Goal: Transaction & Acquisition: Purchase product/service

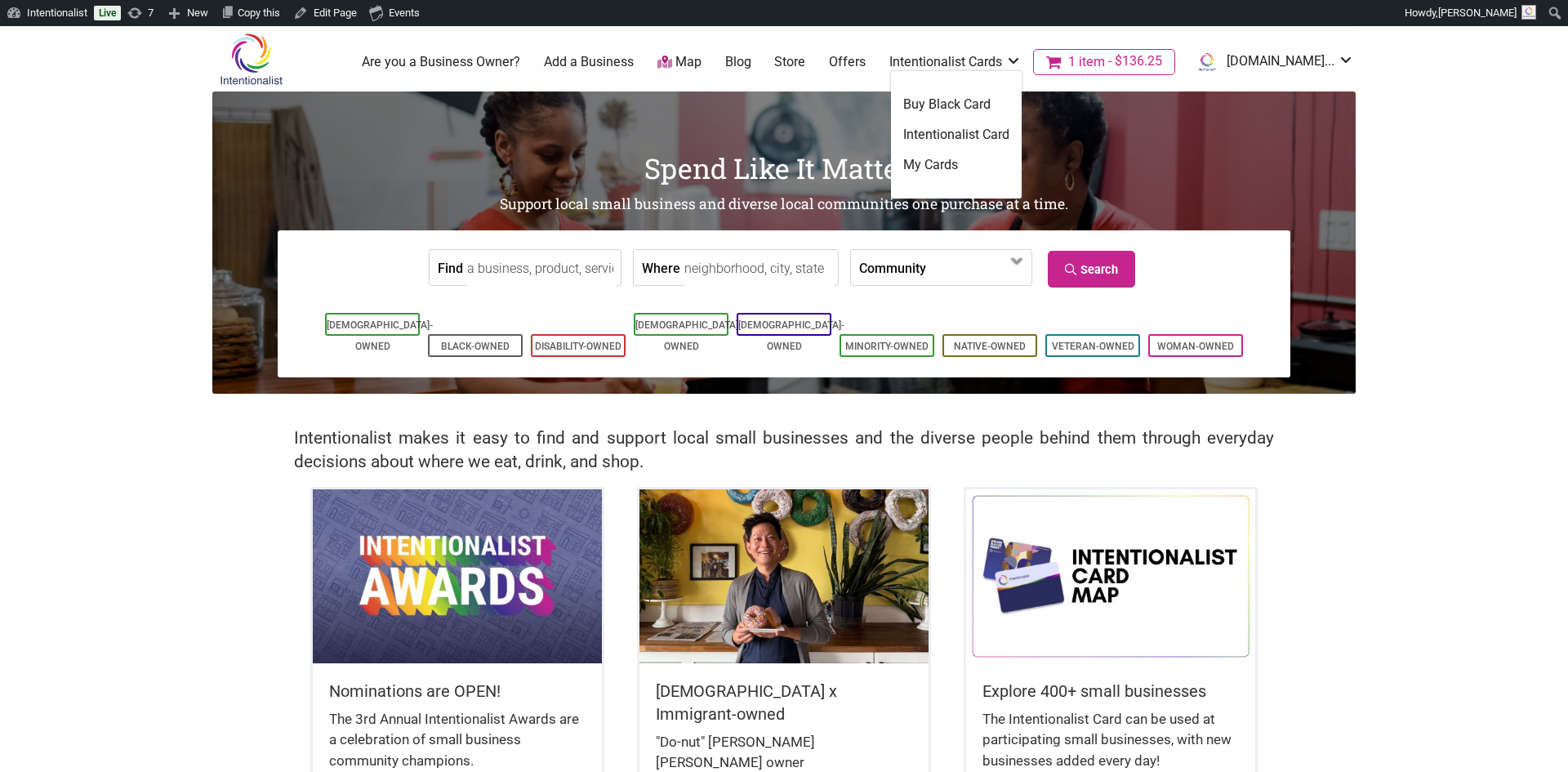
click at [985, 131] on link "Intentionalist Card" at bounding box center [956, 135] width 106 height 18
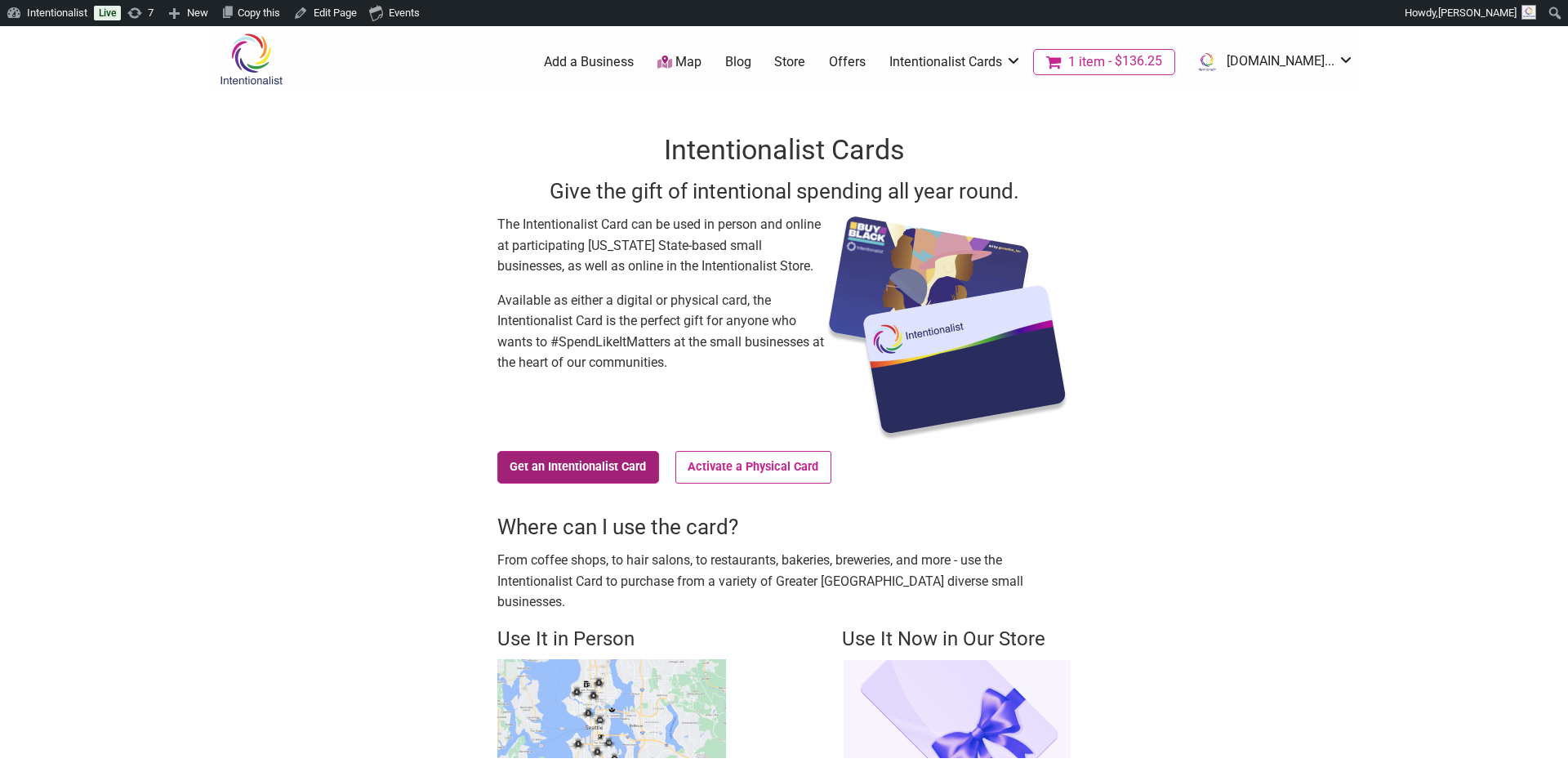
click at [543, 465] on link "Get an Intentionalist Card" at bounding box center [578, 467] width 162 height 33
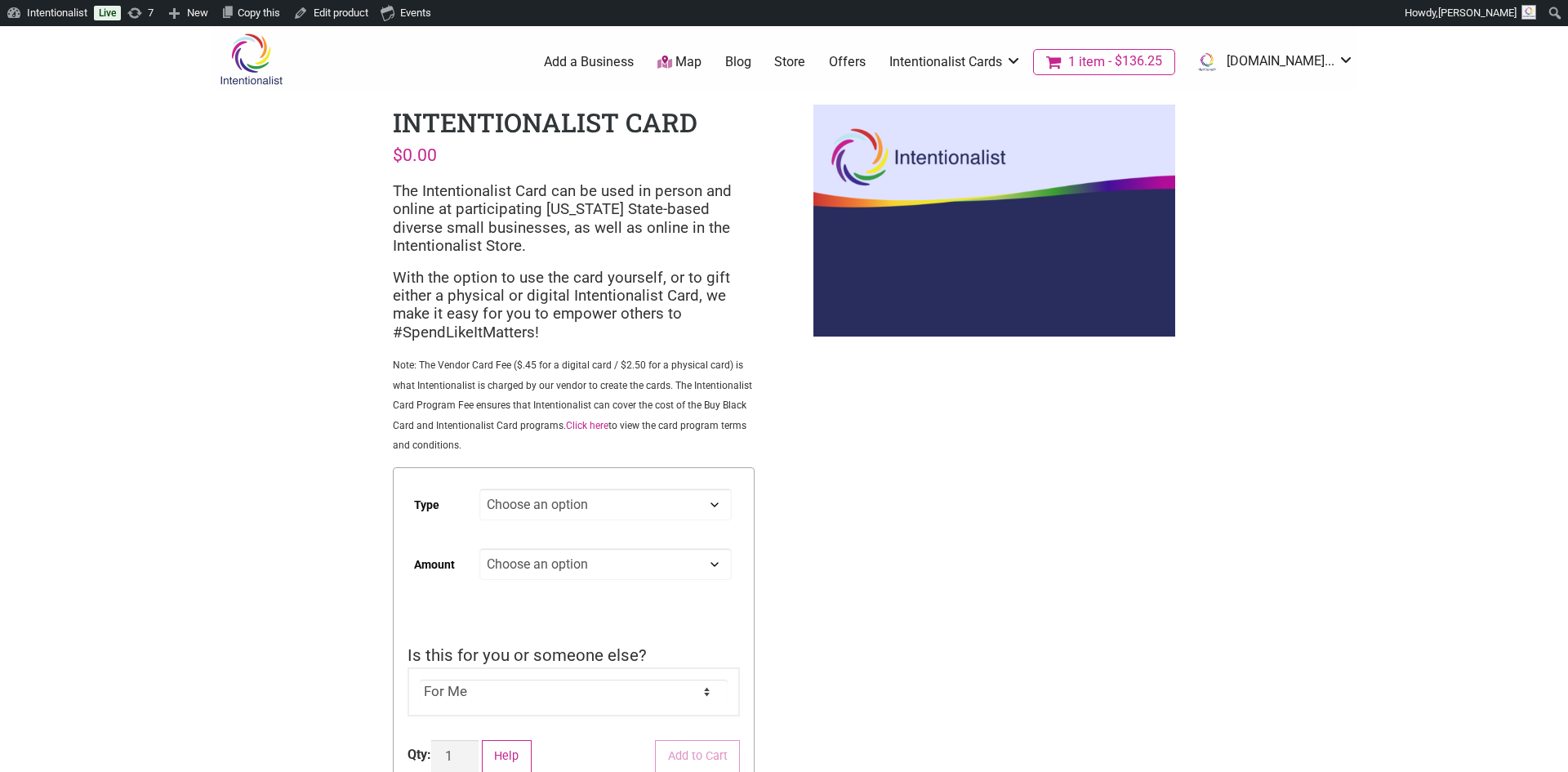
scroll to position [65, 0]
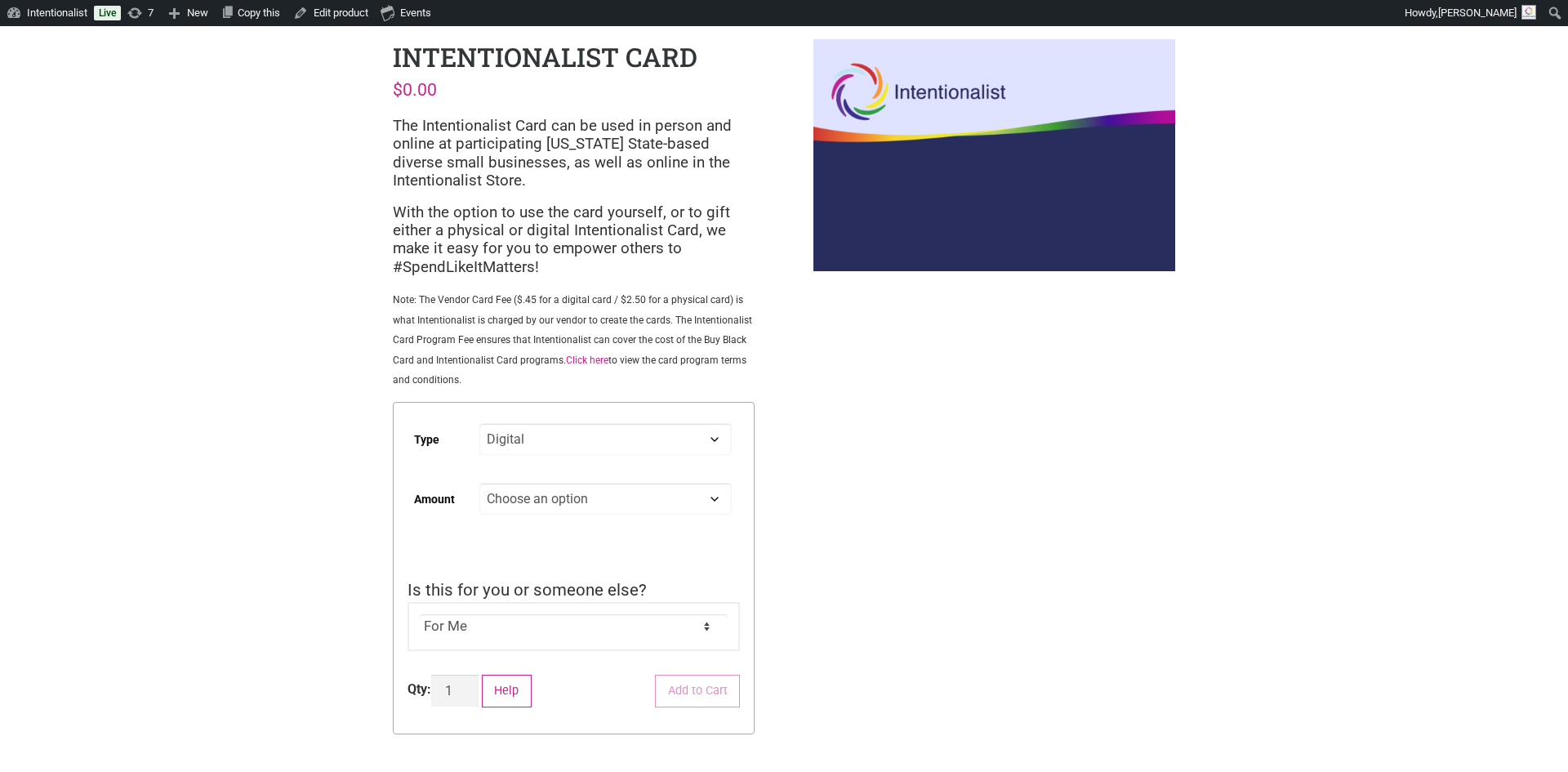
select select "Digital"
select select "50"
select select "Digital"
select select "50"
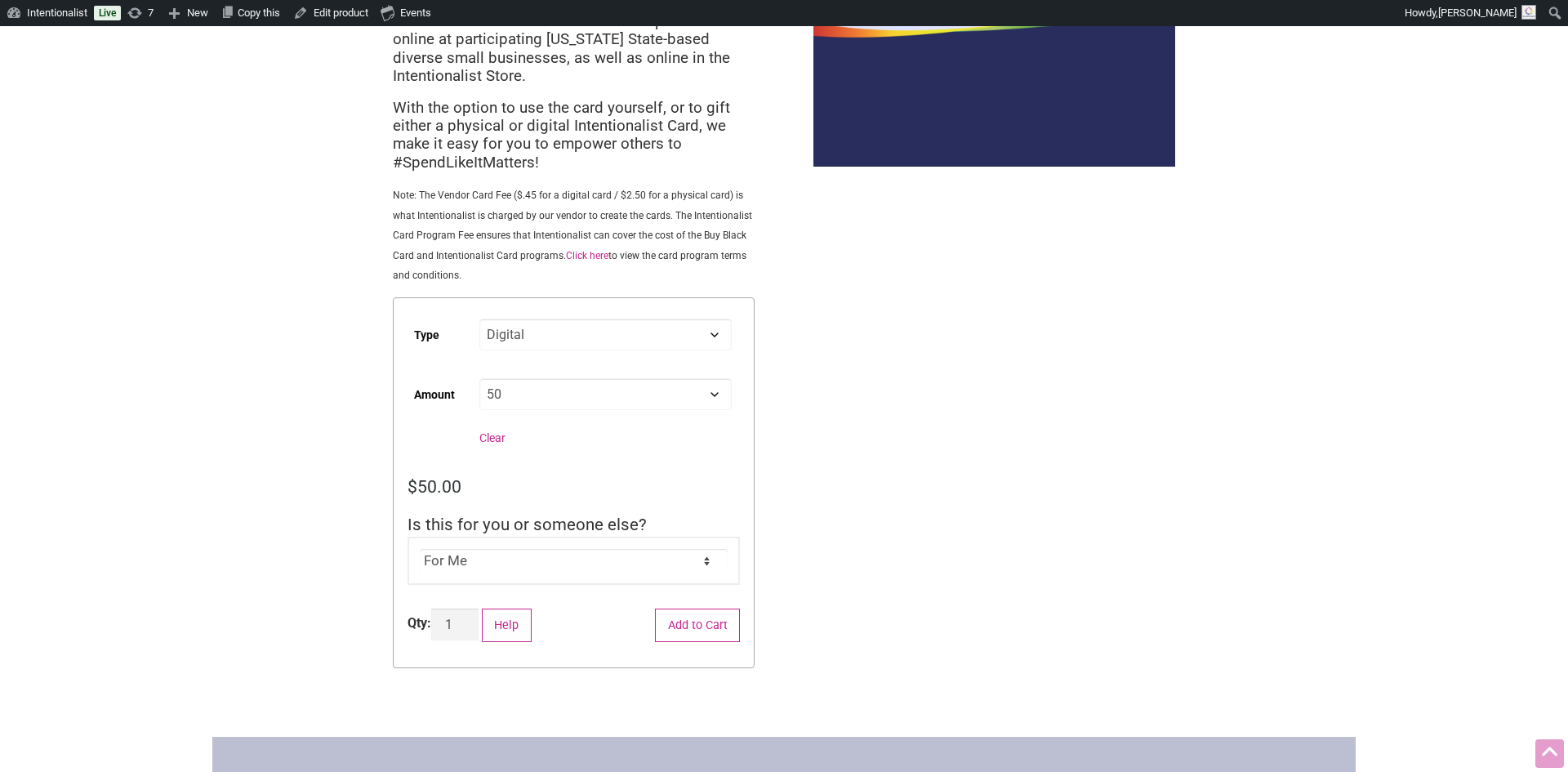
scroll to position [229, 0]
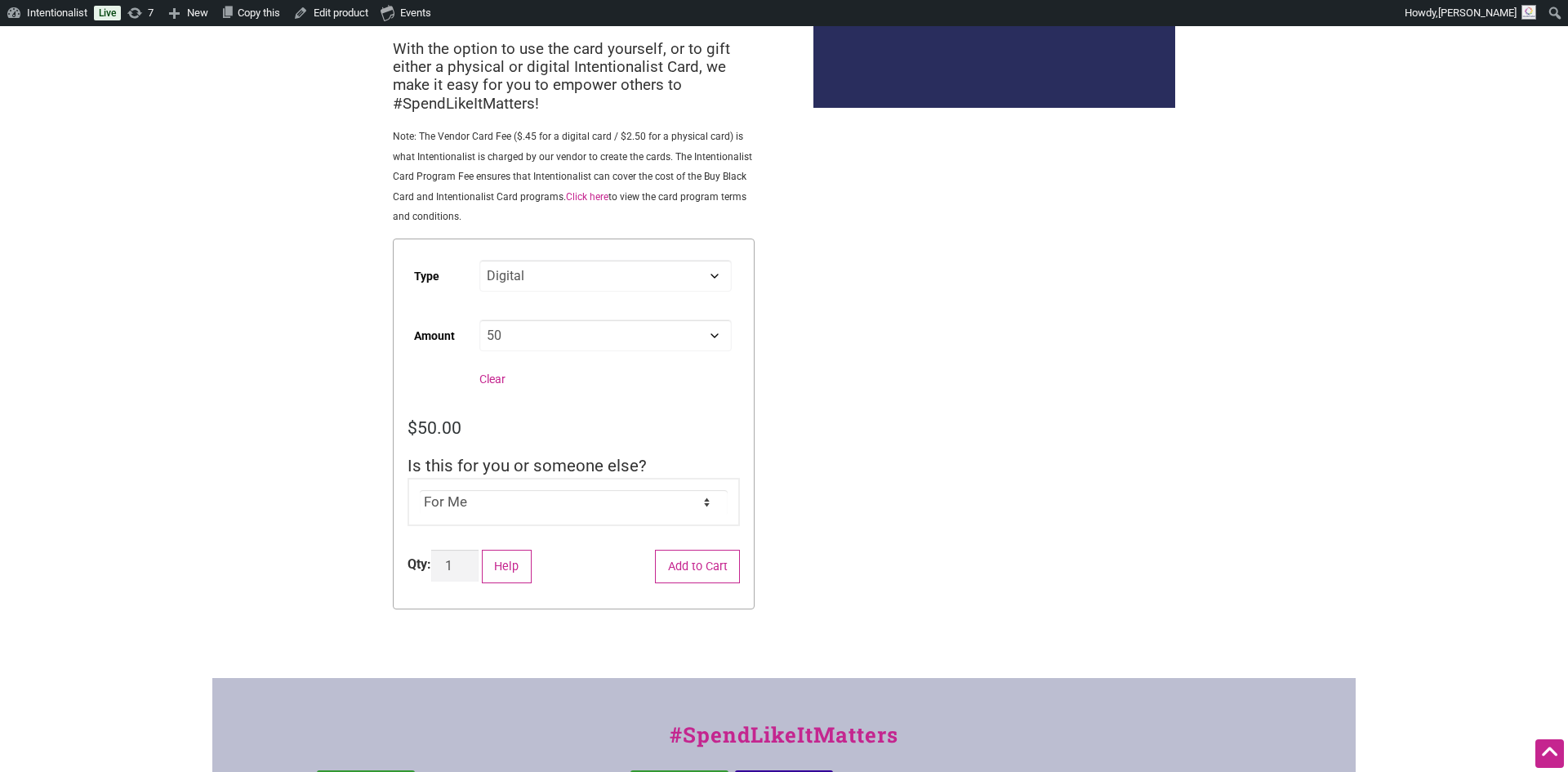
select select "For Someone Else"
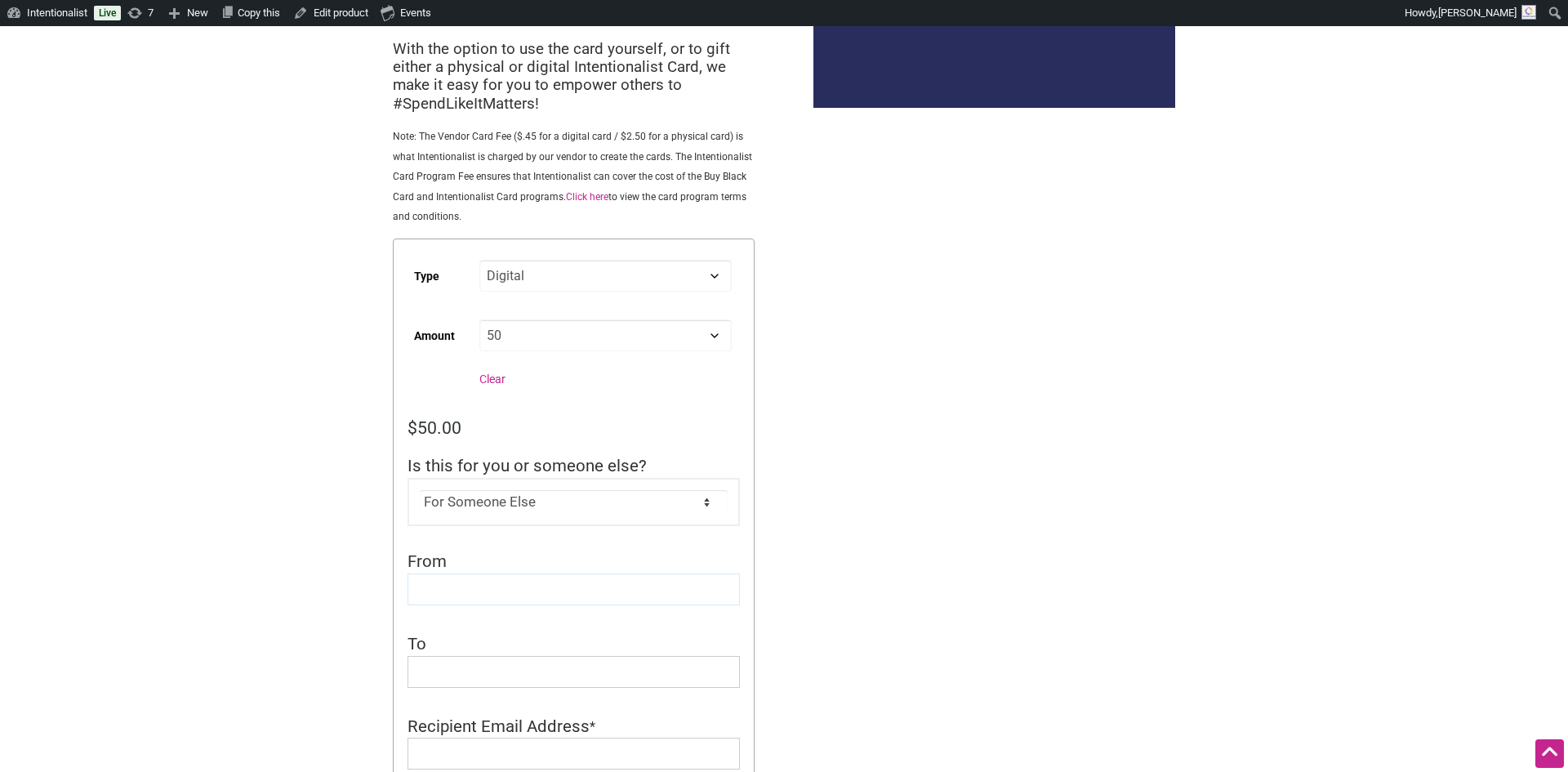
click at [476, 579] on input "From" at bounding box center [574, 588] width 333 height 32
paste input "Helena Gubbels"
type input "Helena Gubbels"
paste input "Cecilia"
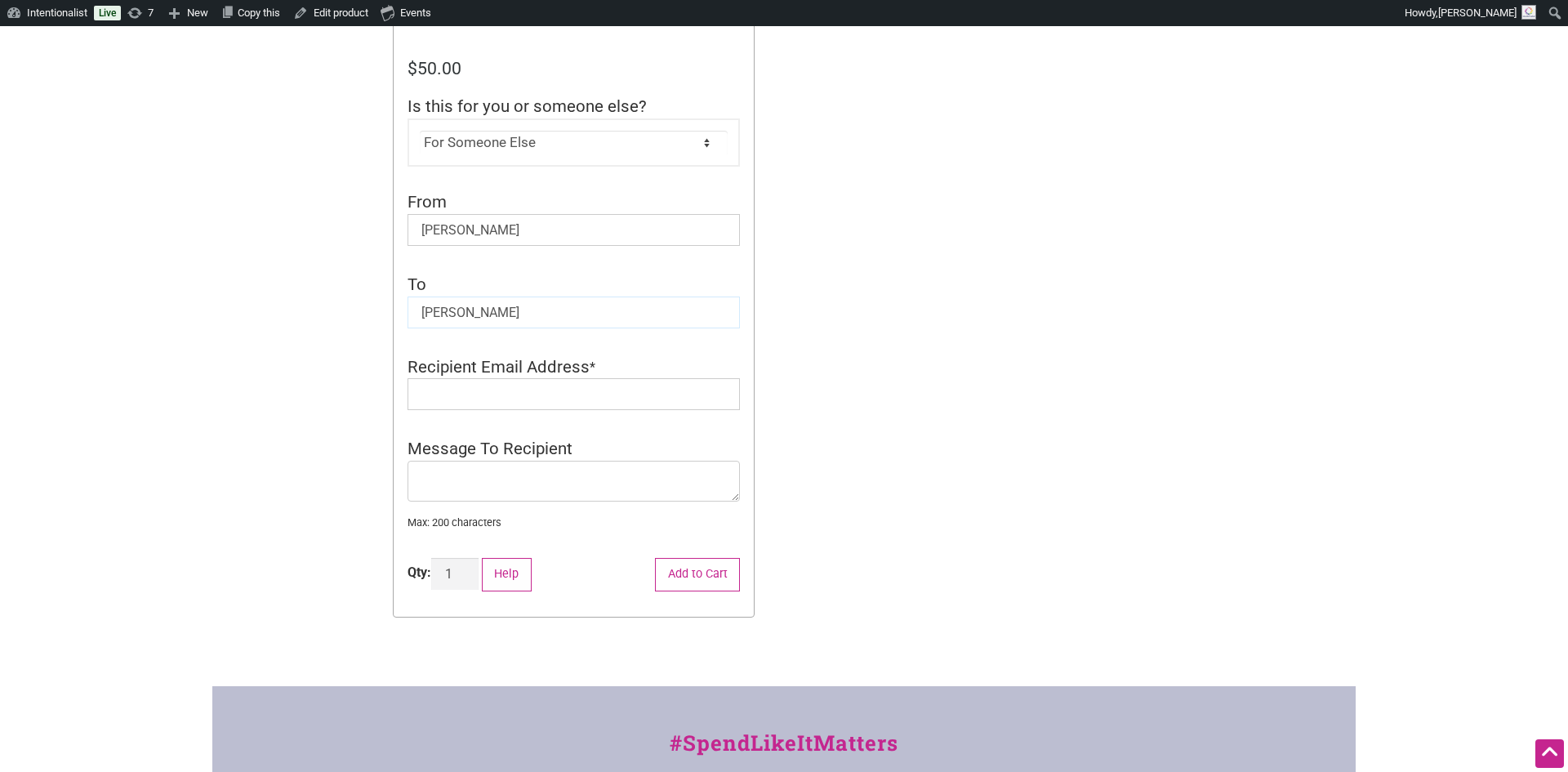
scroll to position [624, 0]
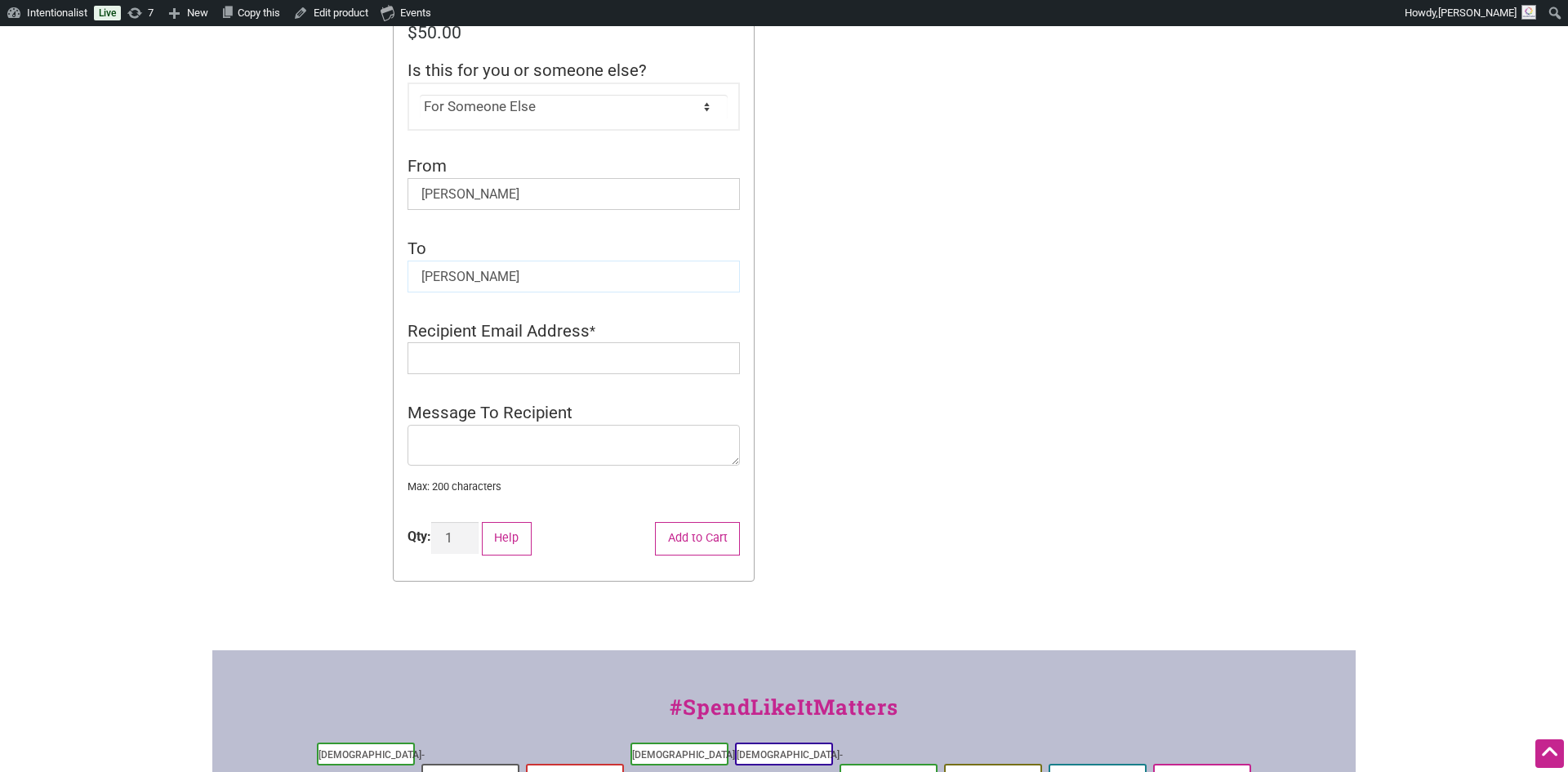
type input "Cecilia"
click at [459, 425] on textarea "Message To Recipient" at bounding box center [574, 445] width 333 height 41
paste textarea "I know I'm sending this ahead of your actual birthday, but hopefully that means…"
drag, startPoint x: 423, startPoint y: 429, endPoint x: 448, endPoint y: 435, distance: 25.7
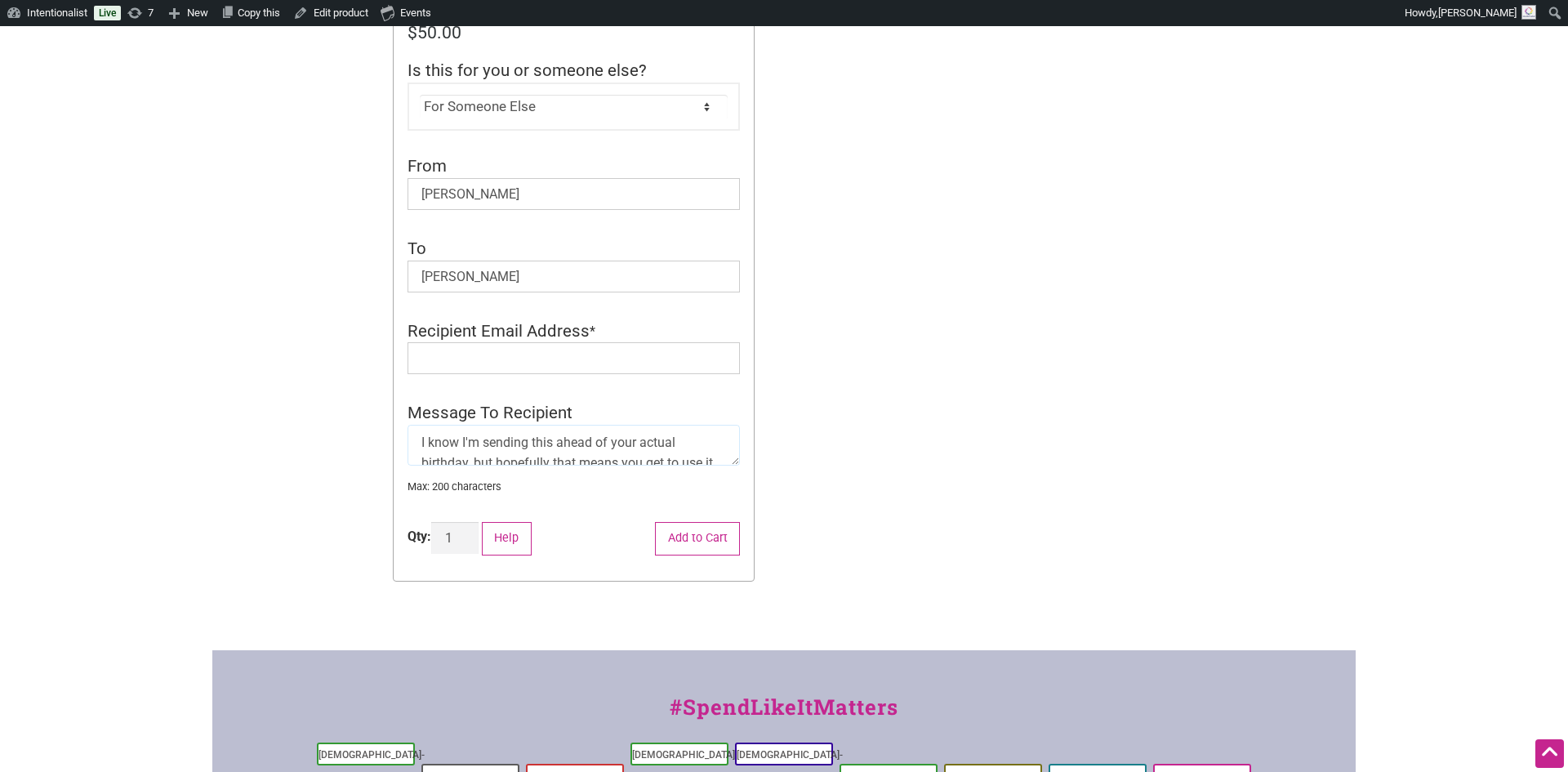
click at [448, 435] on textarea "I know I'm sending this ahead of your actual birthday, but hopefully that means…" at bounding box center [574, 445] width 333 height 41
type textarea "Happy belated birthday!! Wish I could have been there on the day :)"
click at [429, 343] on input "Recipient Email Address" at bounding box center [574, 357] width 333 height 32
paste input "[EMAIL_ADDRESS][DOMAIN_NAME]"
type input "[EMAIL_ADDRESS][DOMAIN_NAME]"
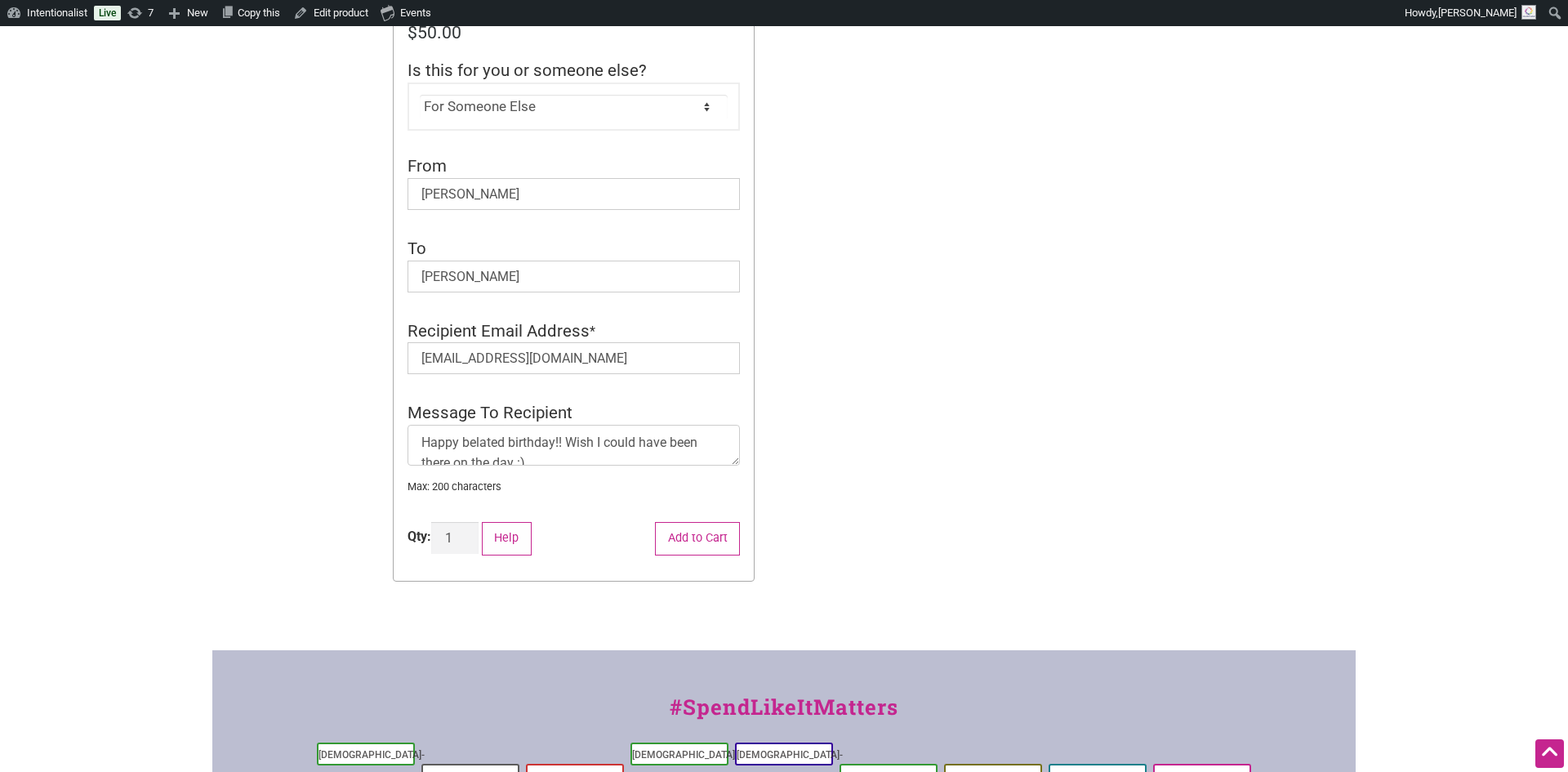
click at [988, 266] on div "Intentionalist Spend like it matters 1 Add a Business Map Blog Store Offers Int…" at bounding box center [784, 231] width 1143 height 1658
click at [722, 530] on button "Add to Cart" at bounding box center [697, 538] width 85 height 33
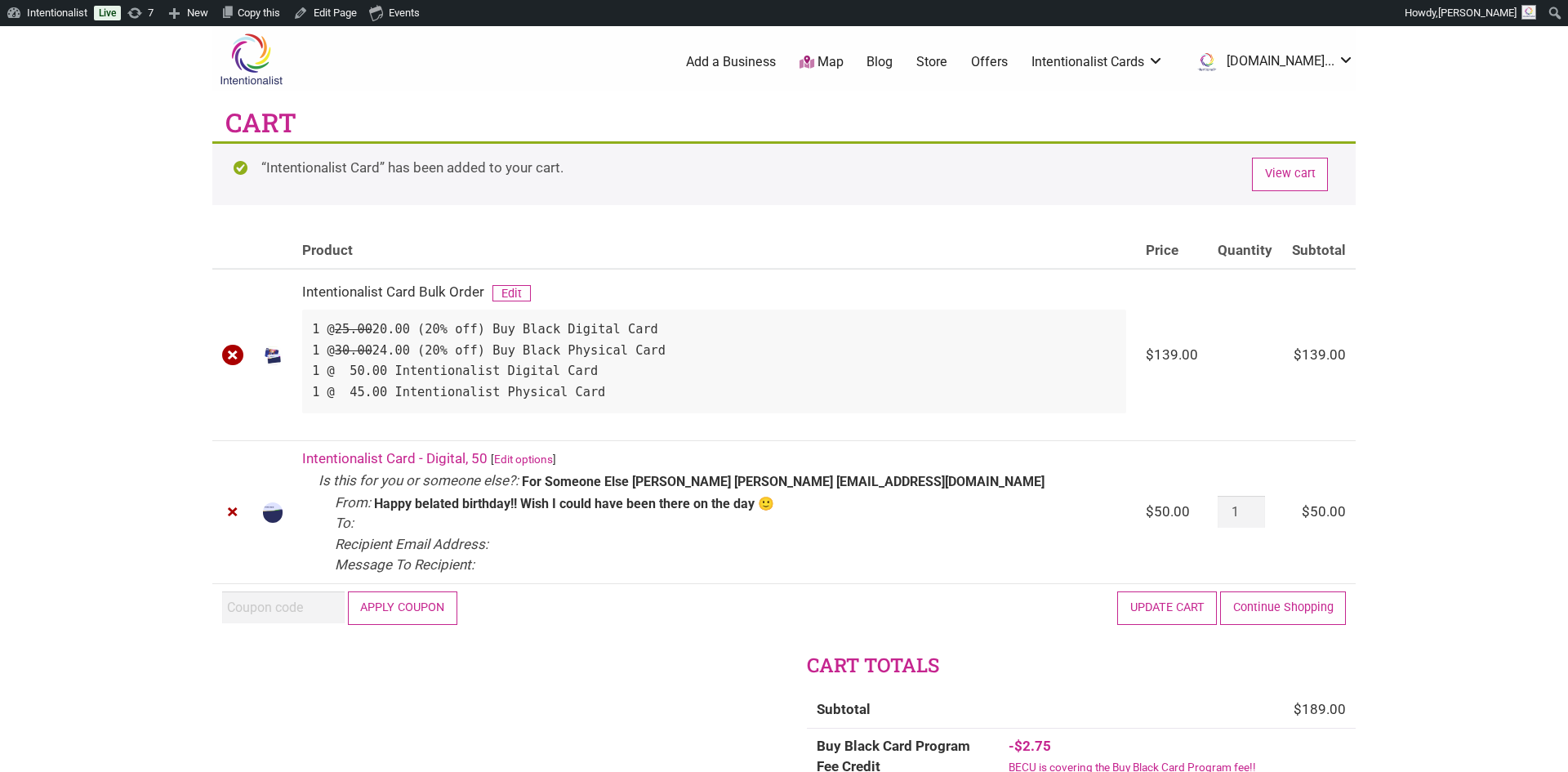
click at [231, 353] on link "×" at bounding box center [232, 354] width 21 height 21
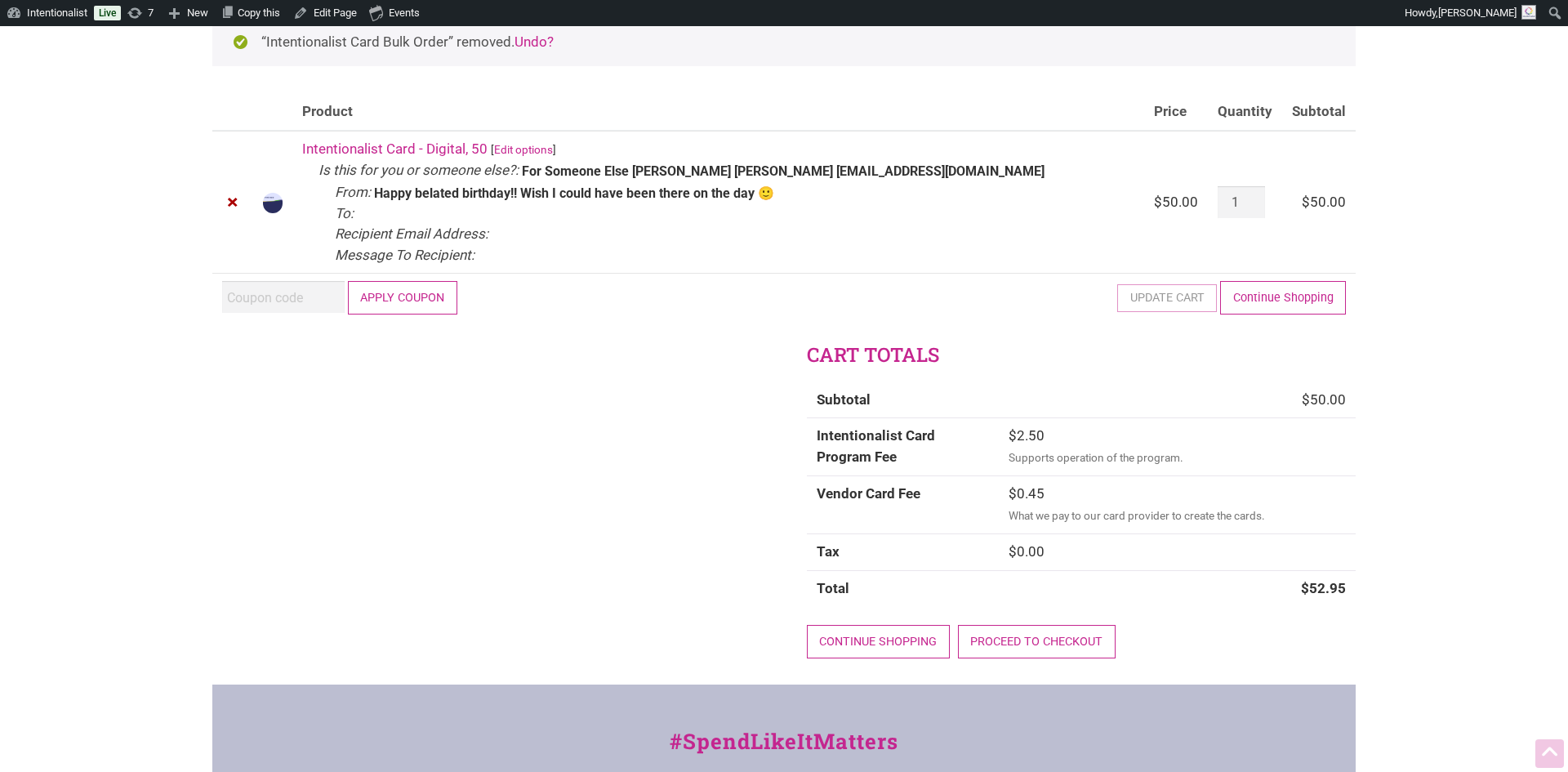
scroll to position [138, 0]
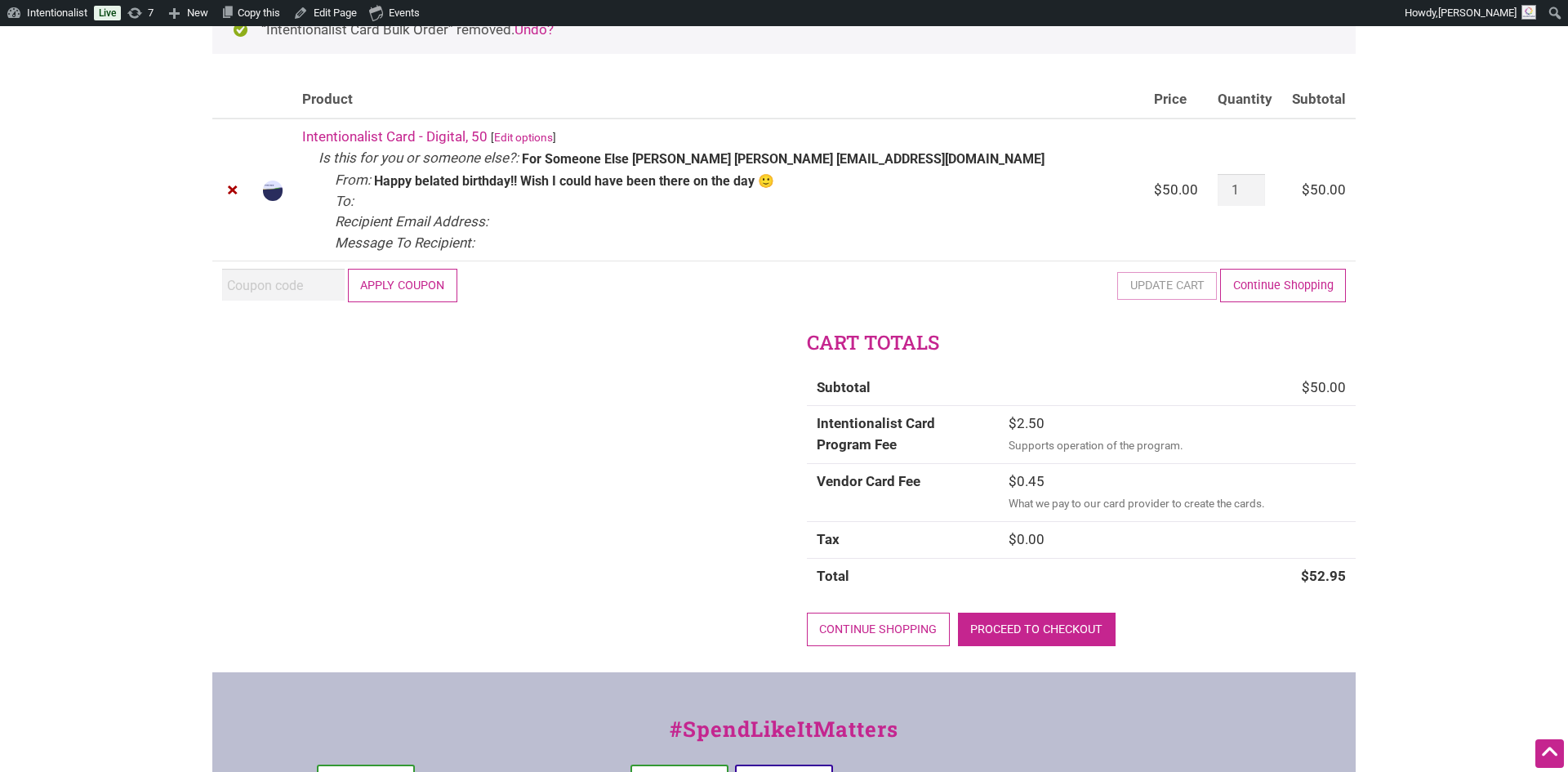
click at [1072, 620] on link "Proceed to checkout" at bounding box center [1036, 628] width 157 height 33
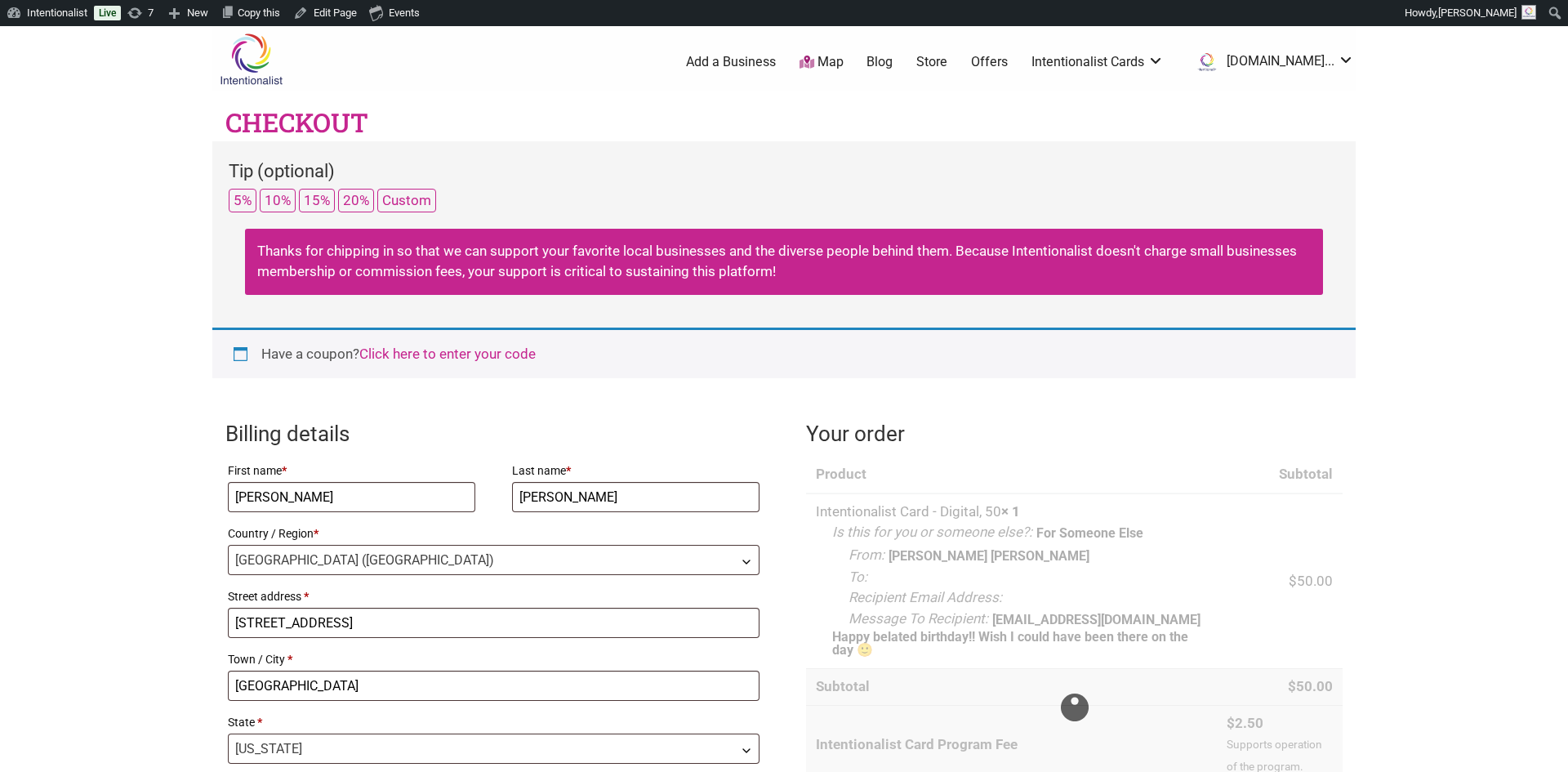
select select "WA"
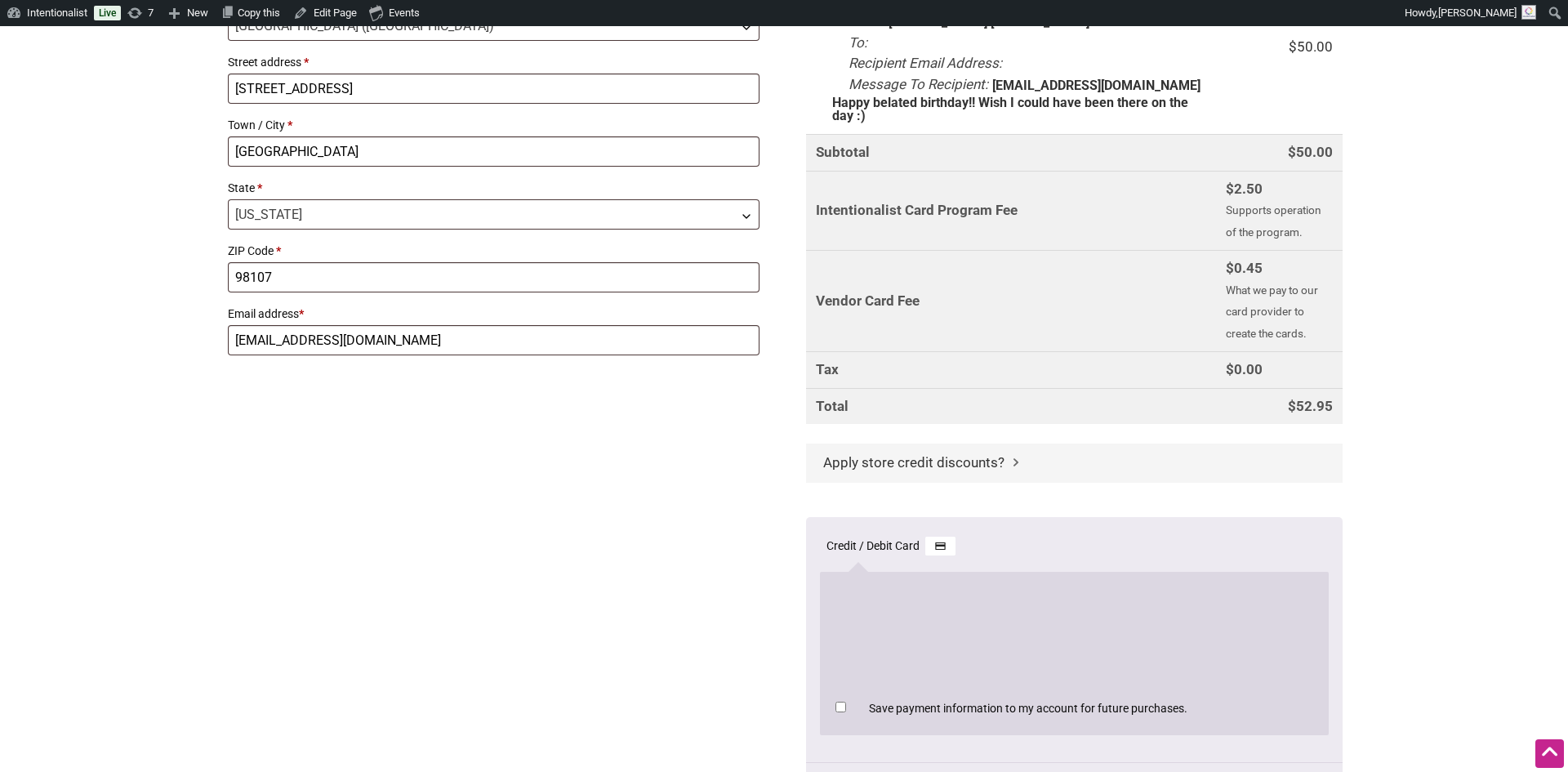
scroll to position [550, 0]
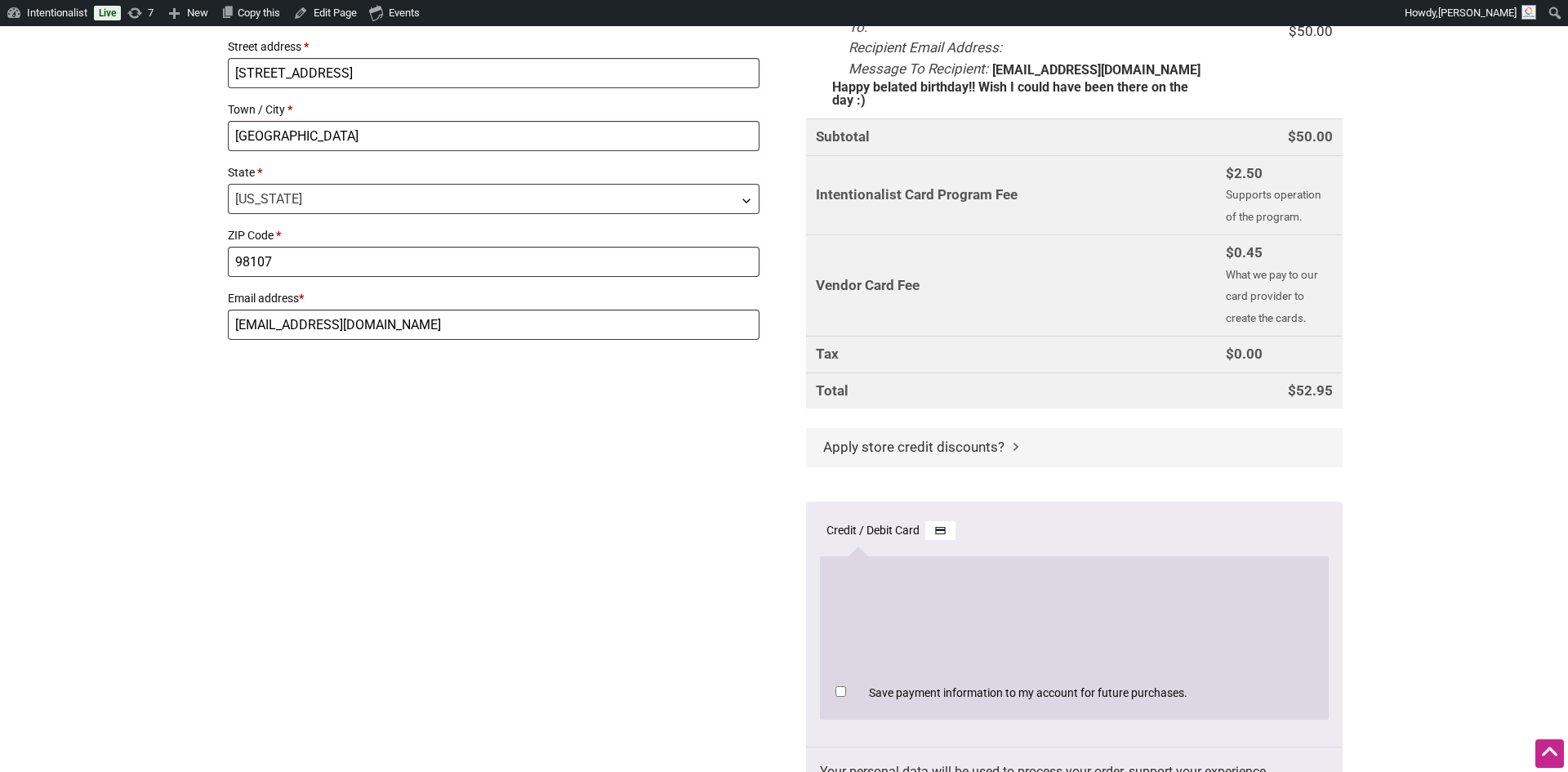
click at [1001, 428] on h3 "Apply store credit discounts?" at bounding box center [1073, 447] width 536 height 39
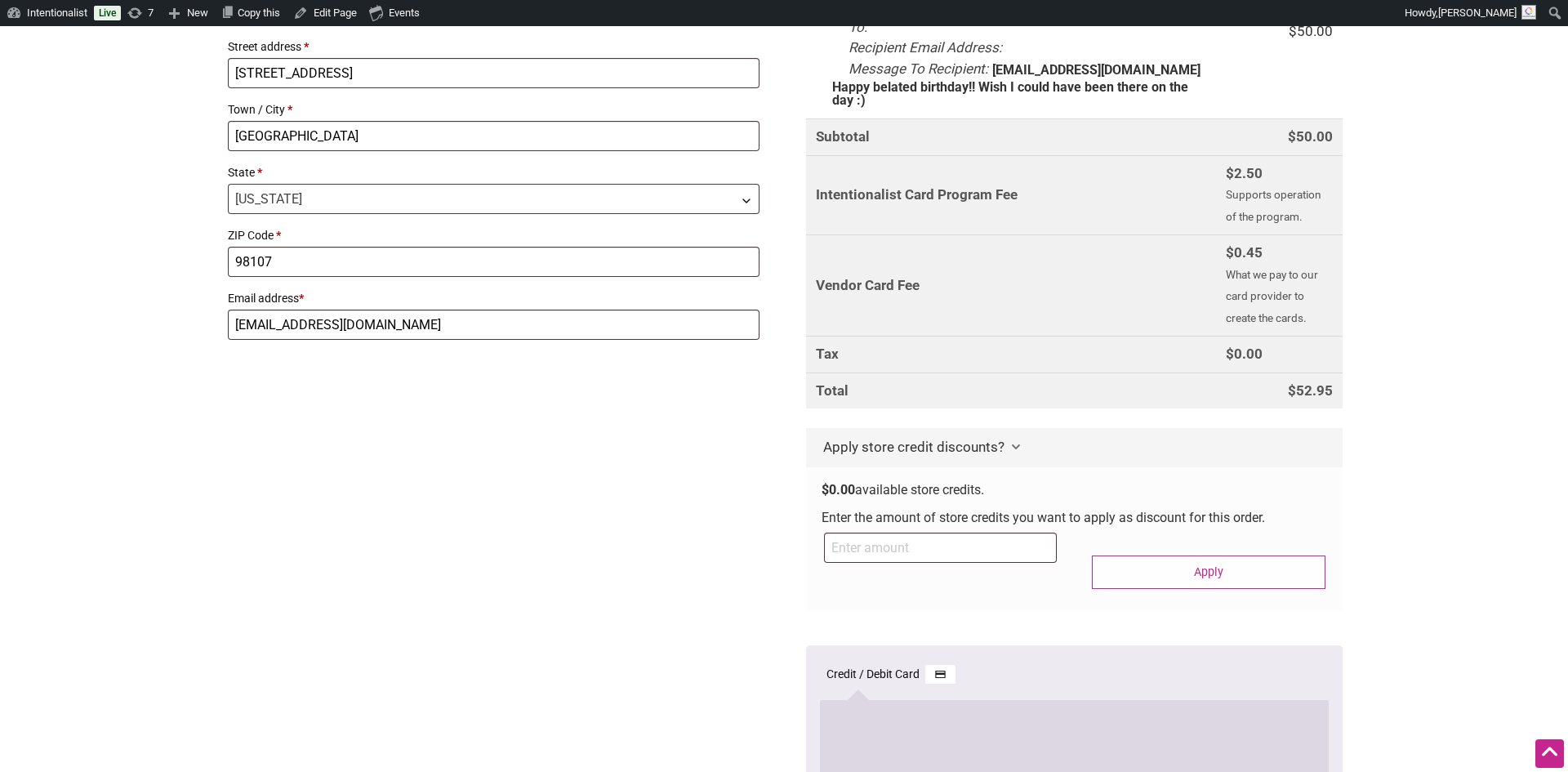
click at [1001, 428] on h3 "Apply store credit discounts?" at bounding box center [1073, 447] width 536 height 39
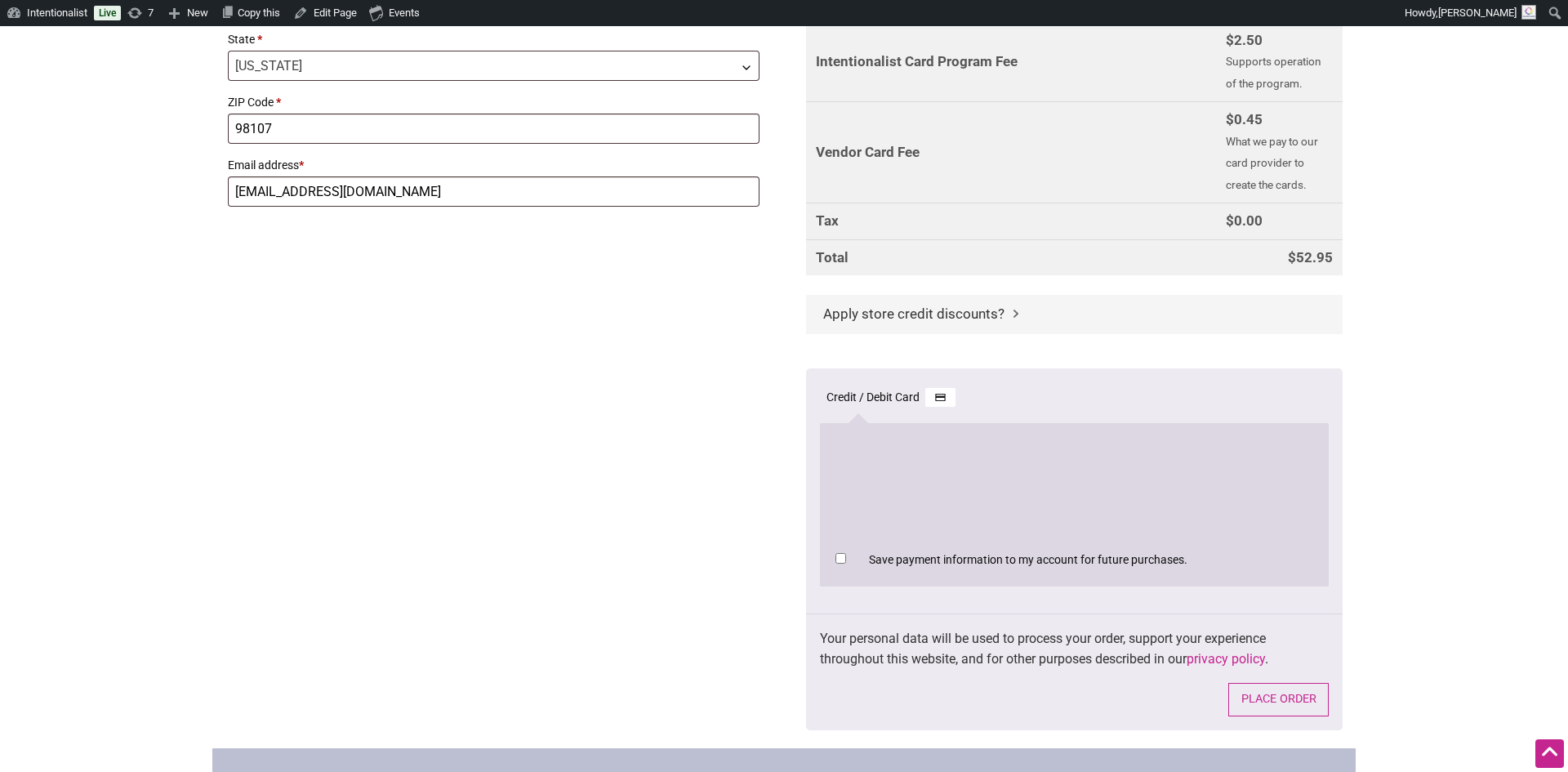
scroll to position [720, 0]
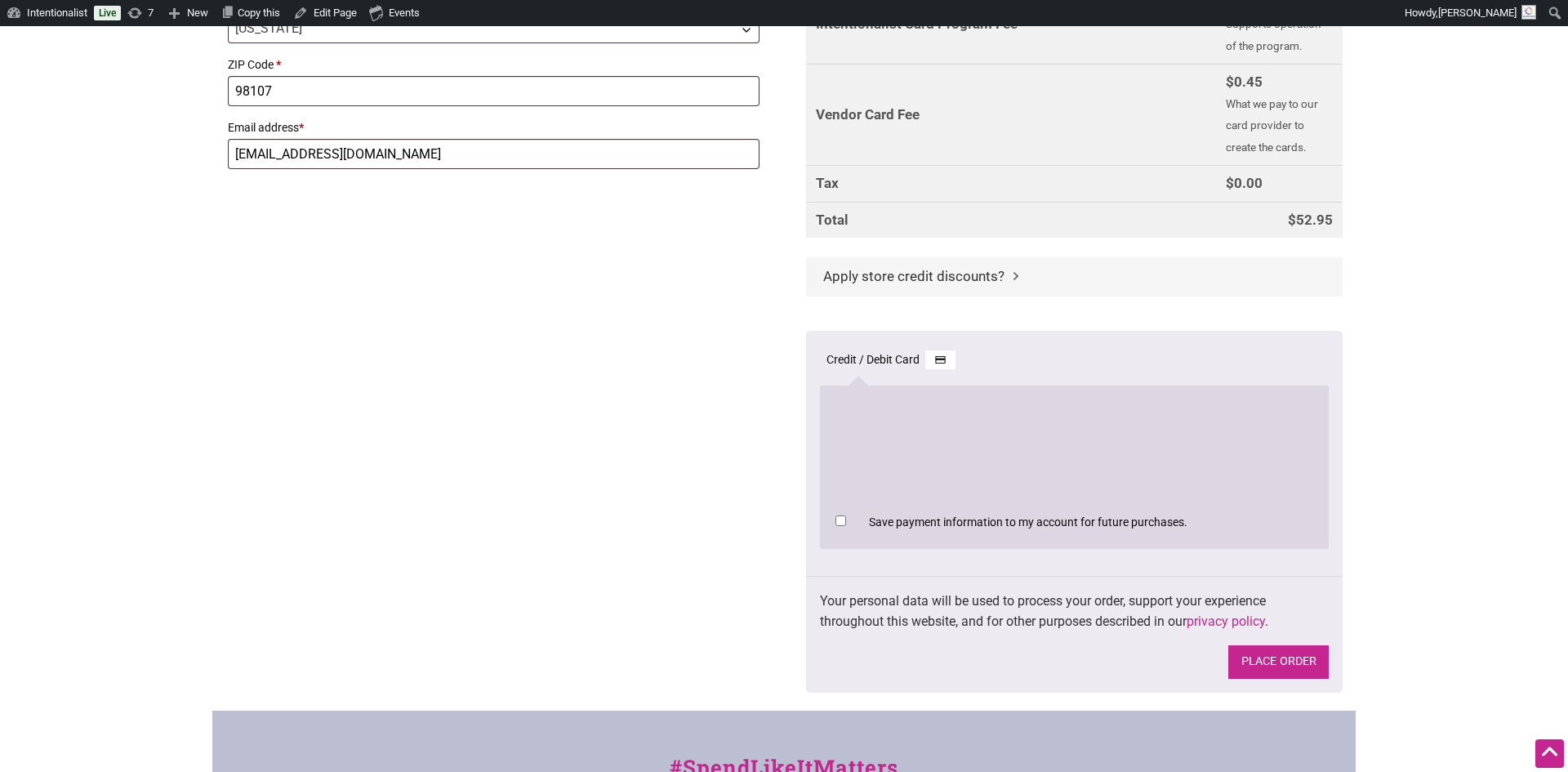
click at [1270, 645] on button "Place order" at bounding box center [1278, 662] width 100 height 33
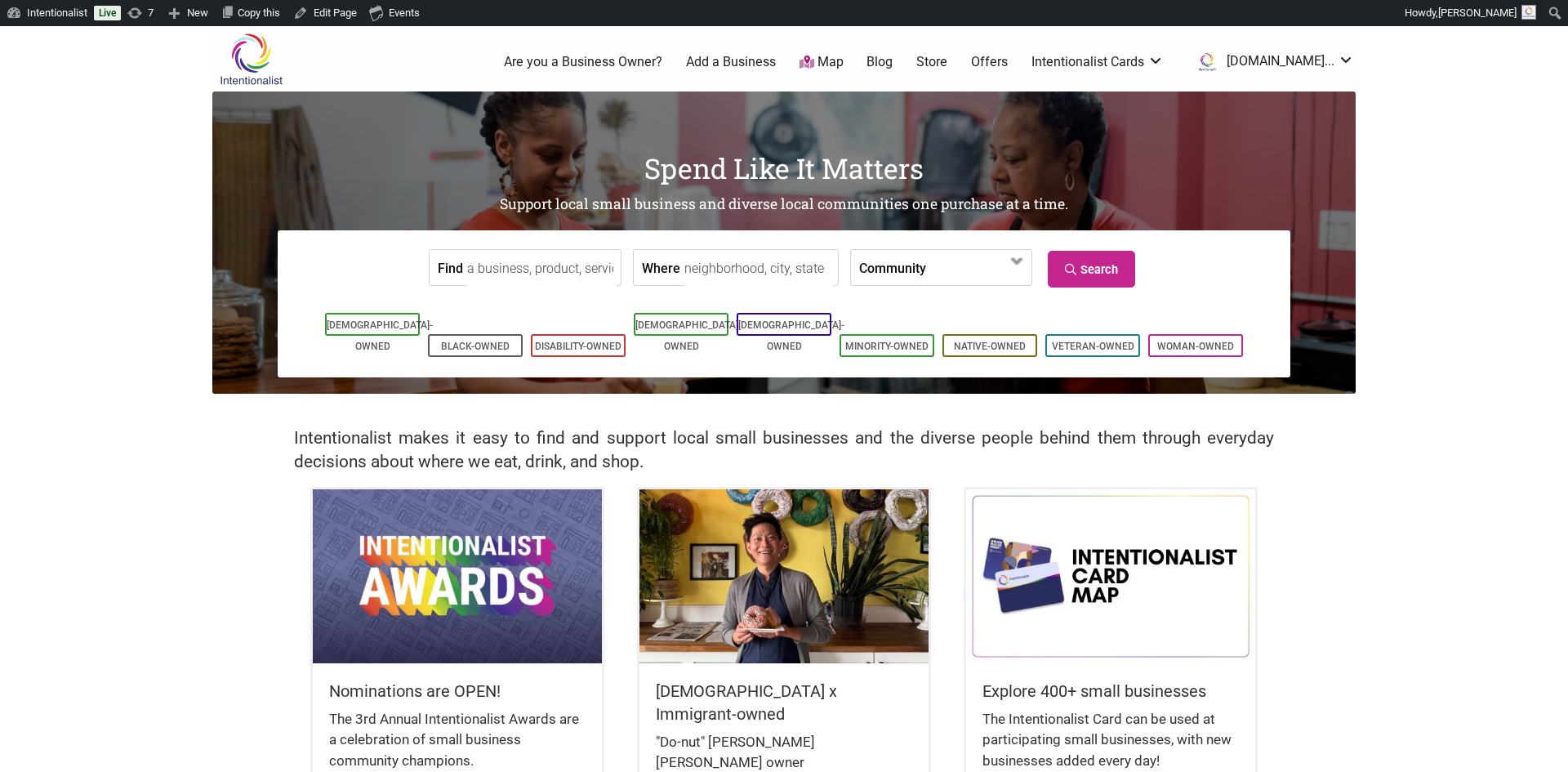
click at [498, 276] on input "Find" at bounding box center [542, 268] width 149 height 37
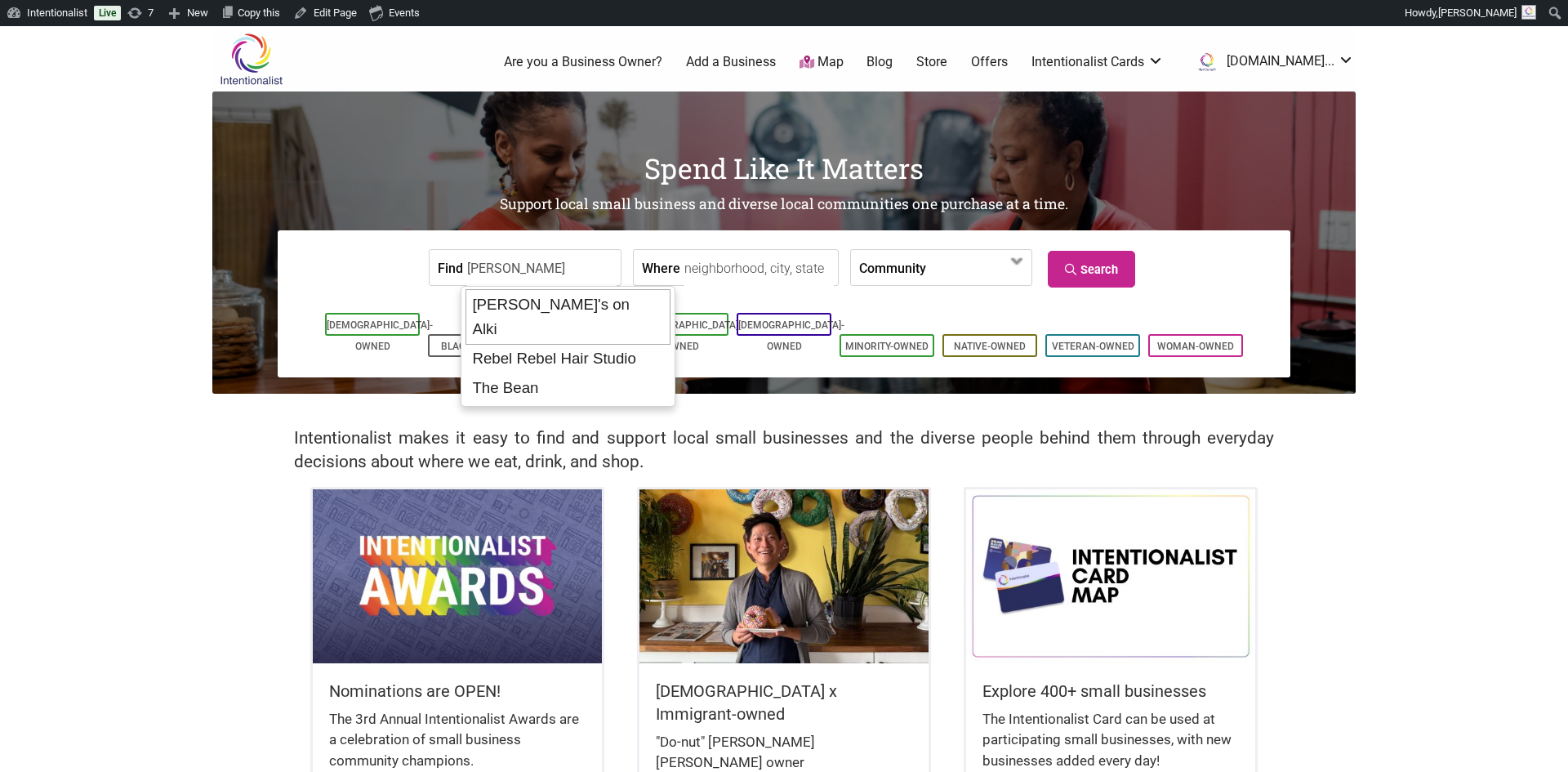
click at [534, 305] on div "[PERSON_NAME]'s on Alki" at bounding box center [568, 316] width 205 height 55
type input "[PERSON_NAME]'s on Alki"
